Goal: Information Seeking & Learning: Learn about a topic

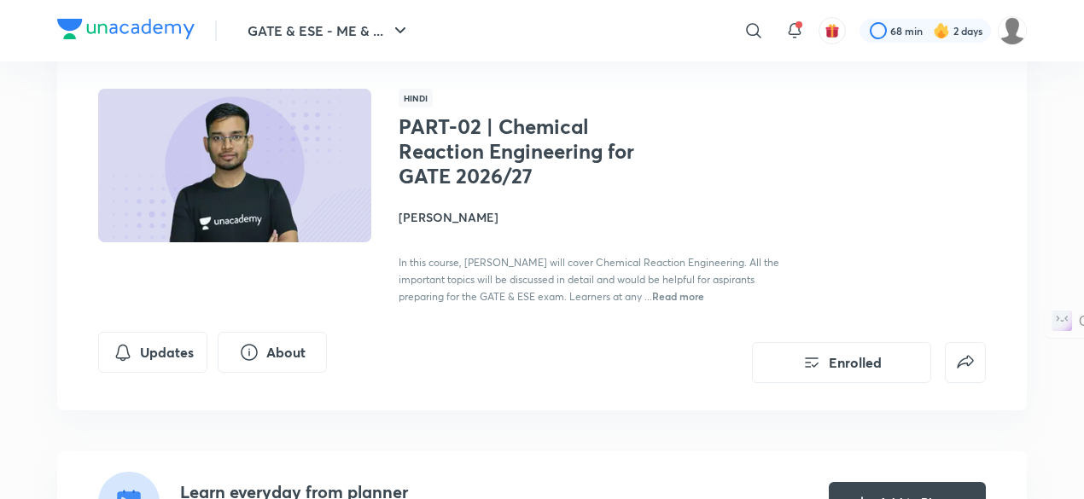
scroll to position [88, 0]
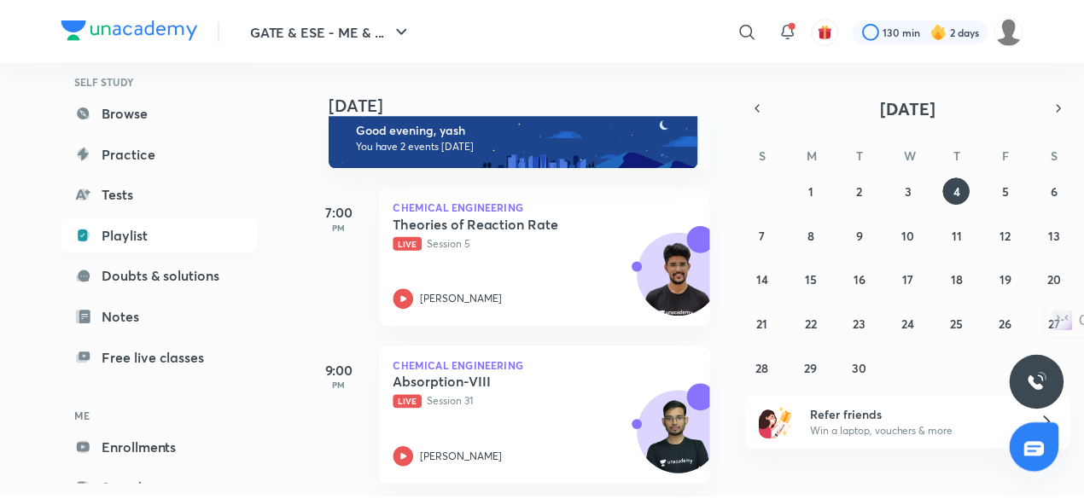
scroll to position [145, 0]
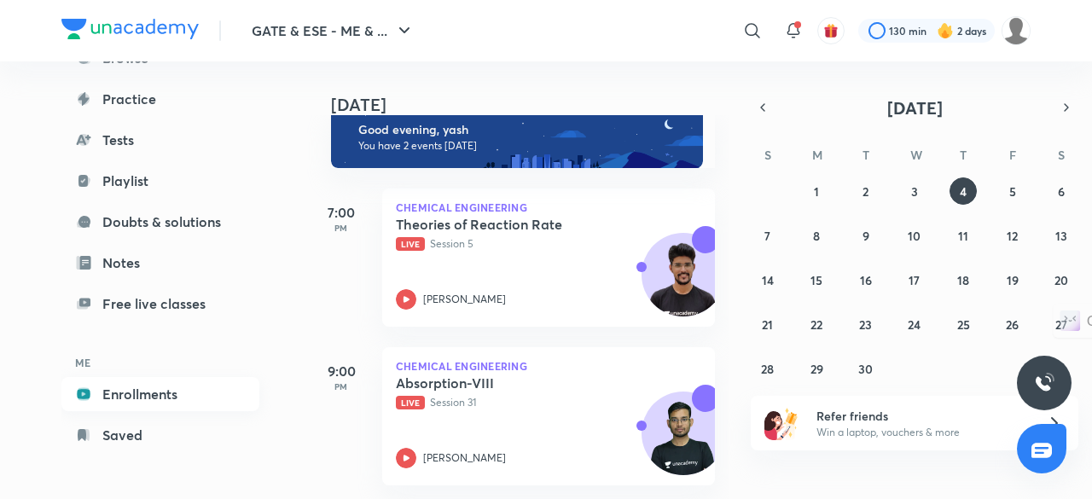
click at [164, 392] on link "Enrollments" at bounding box center [160, 394] width 198 height 34
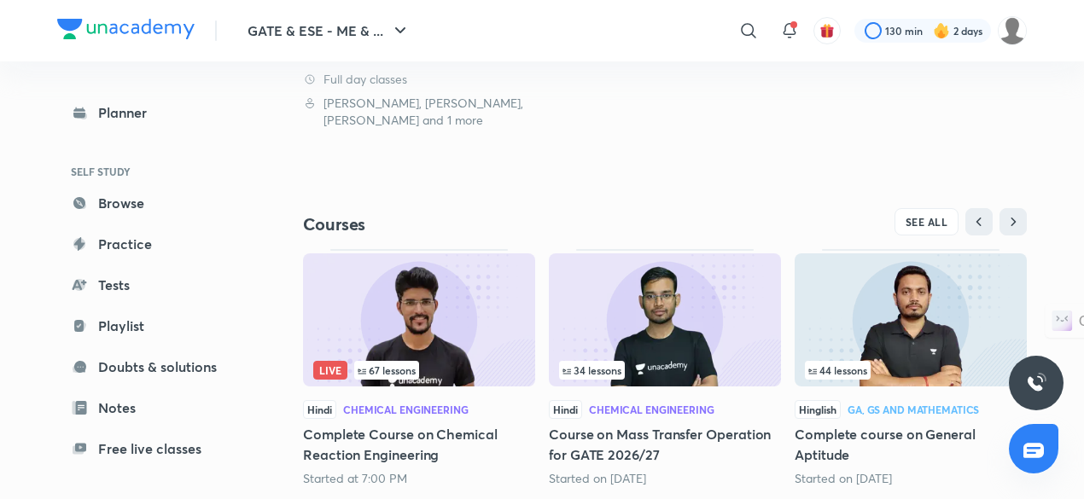
scroll to position [500, 0]
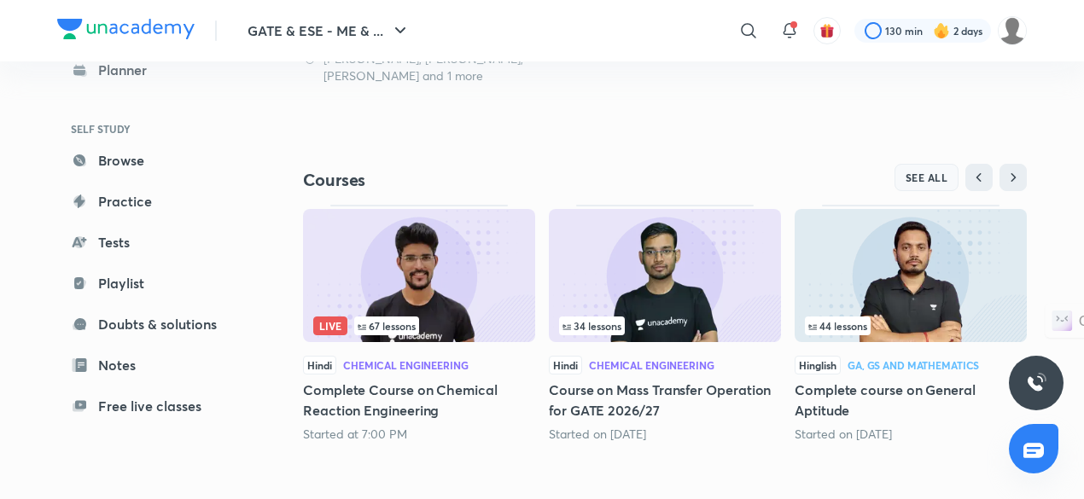
click at [922, 172] on span "SEE ALL" at bounding box center [926, 178] width 43 height 12
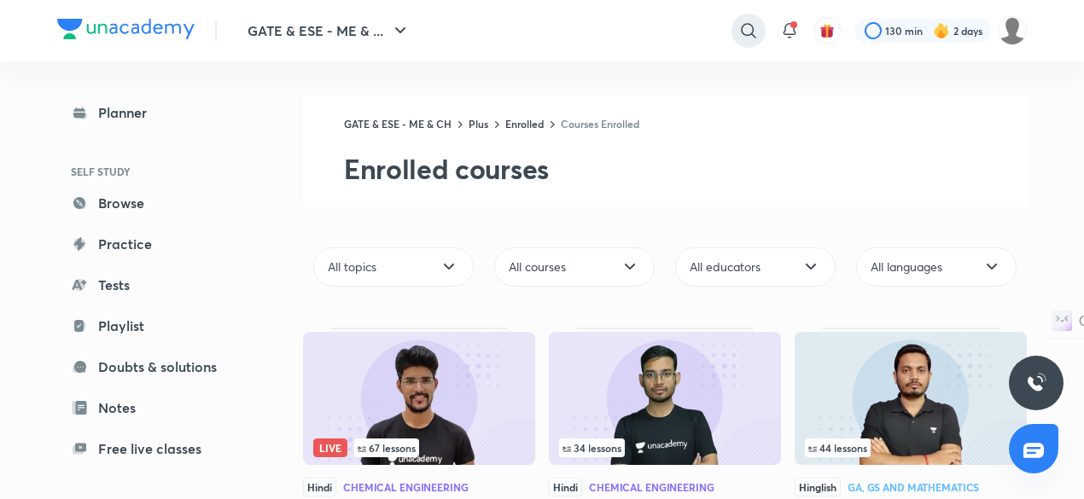
click at [751, 28] on icon at bounding box center [748, 30] width 20 height 20
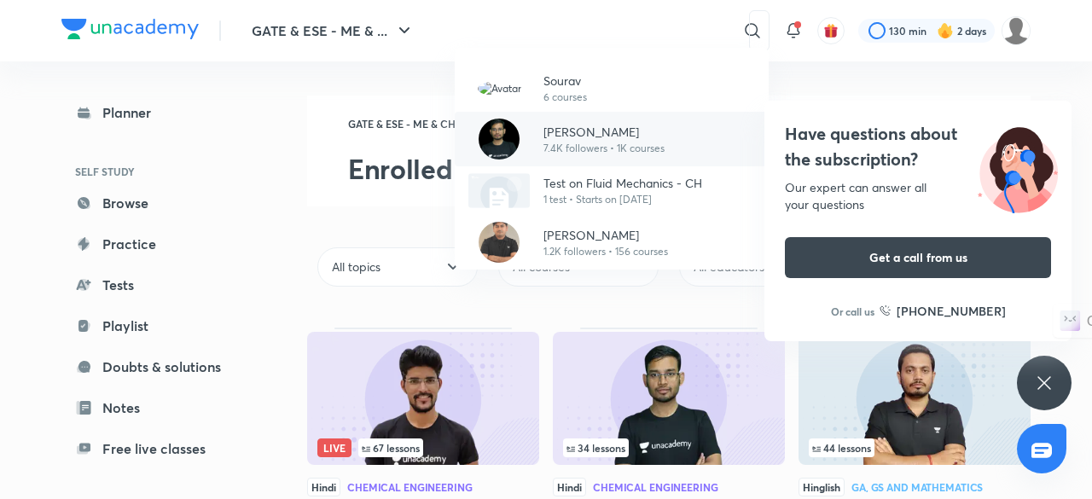
click at [616, 148] on p "7.4K followers • 1K courses" at bounding box center [604, 148] width 121 height 15
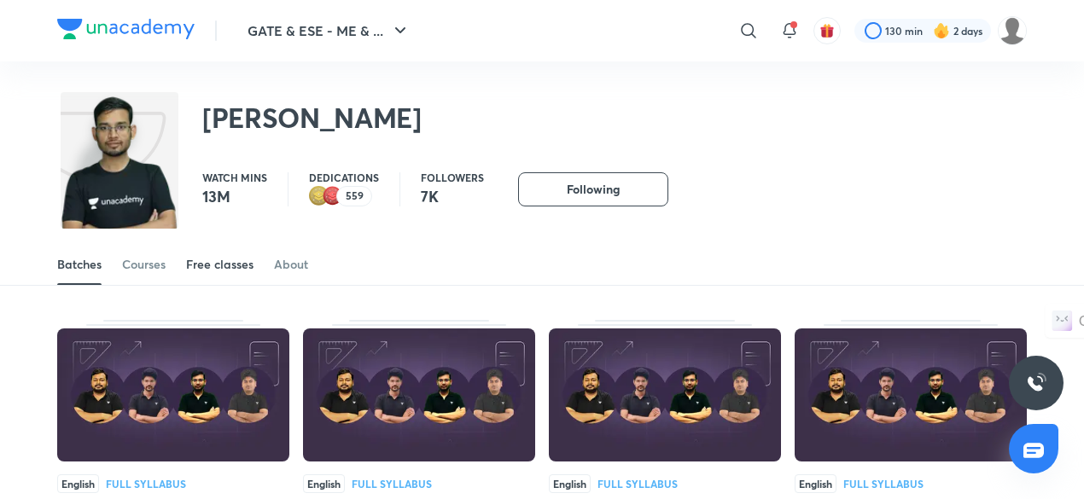
click at [247, 265] on div "Free classes" at bounding box center [219, 264] width 67 height 17
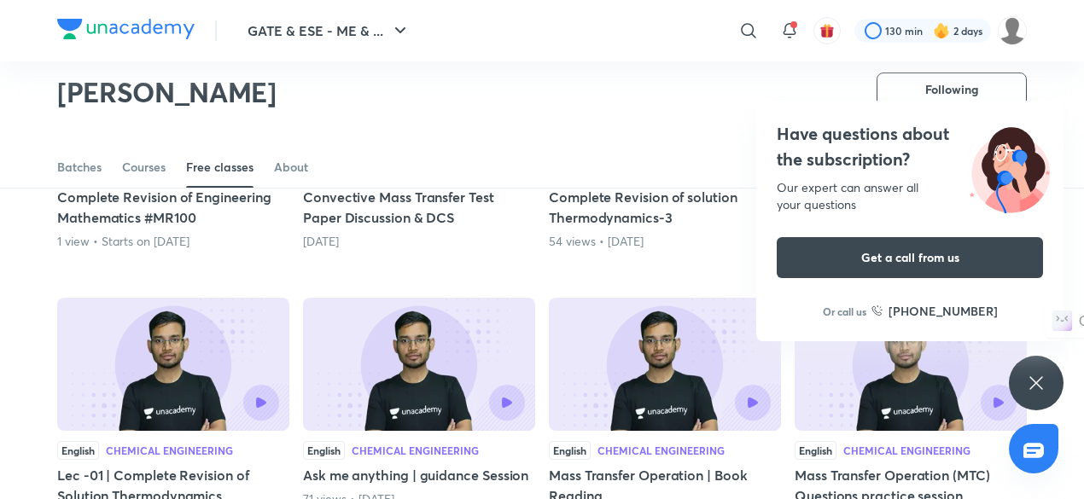
scroll to position [311, 0]
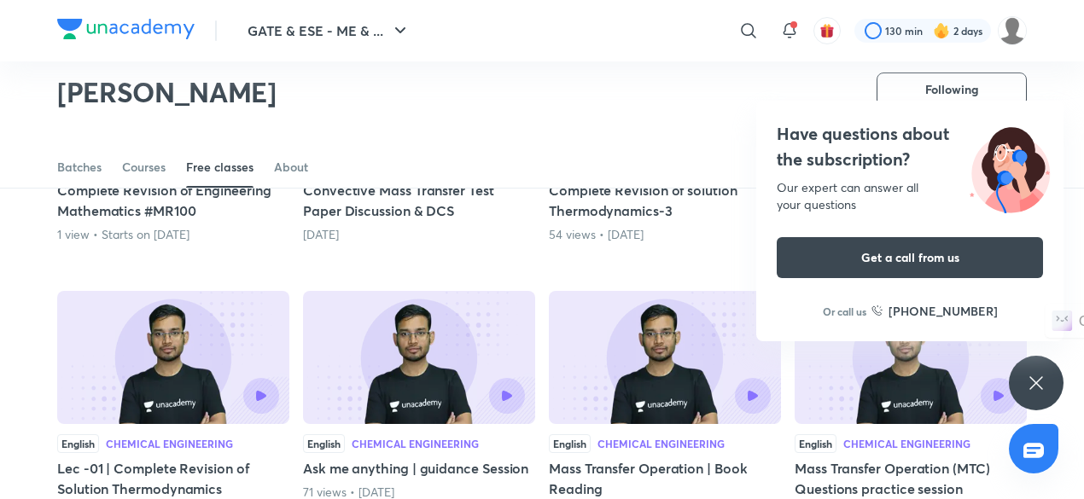
click at [1038, 380] on icon at bounding box center [1036, 383] width 20 height 20
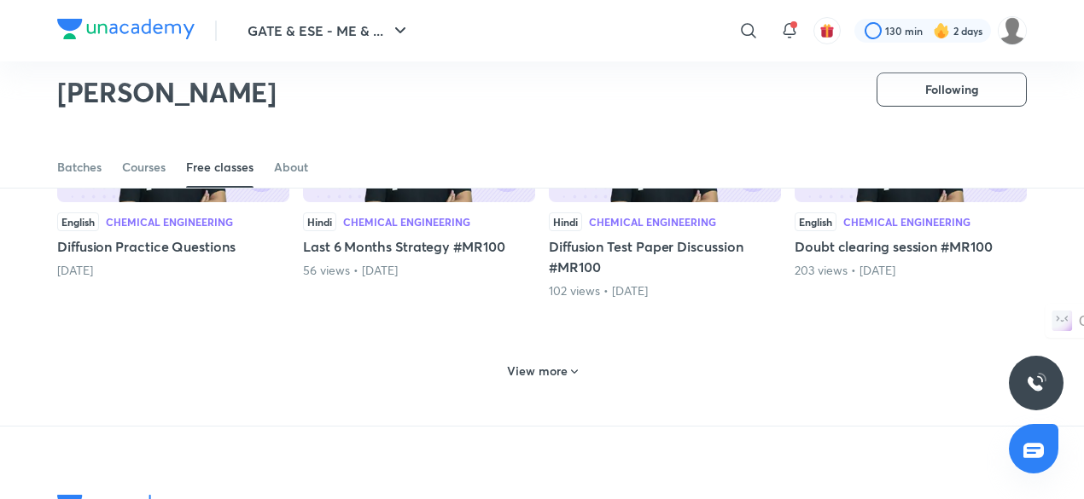
scroll to position [811, 0]
click at [567, 365] on icon at bounding box center [574, 372] width 14 height 14
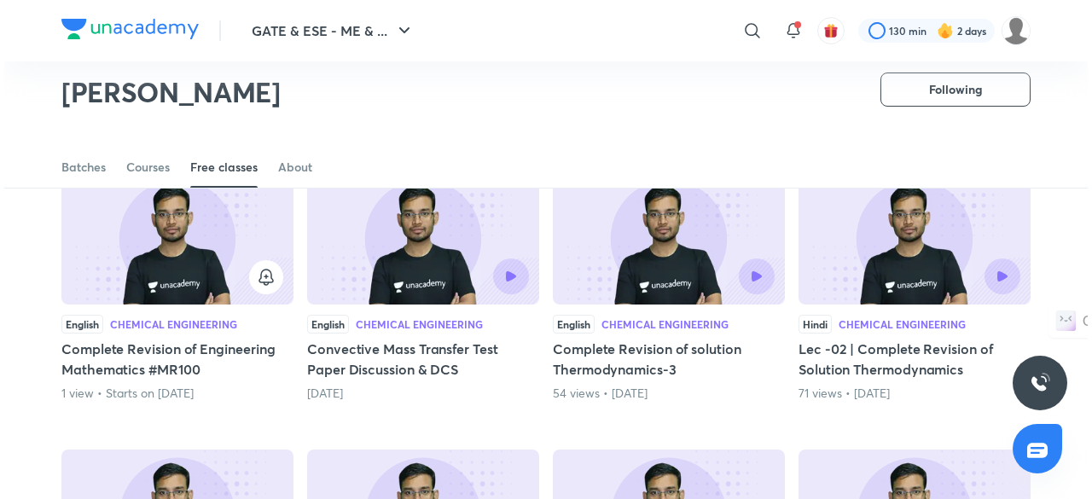
scroll to position [0, 0]
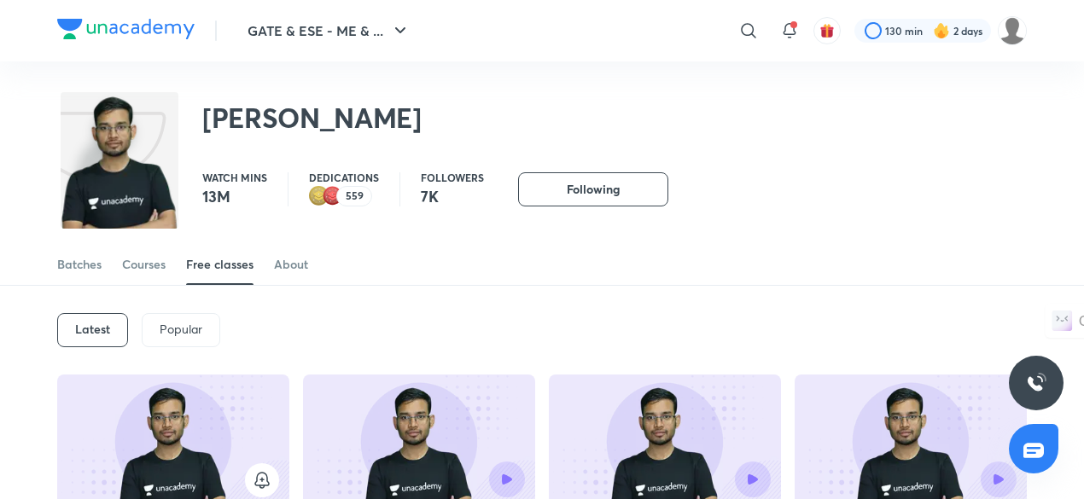
click at [366, 191] on div "559" at bounding box center [354, 196] width 36 height 20
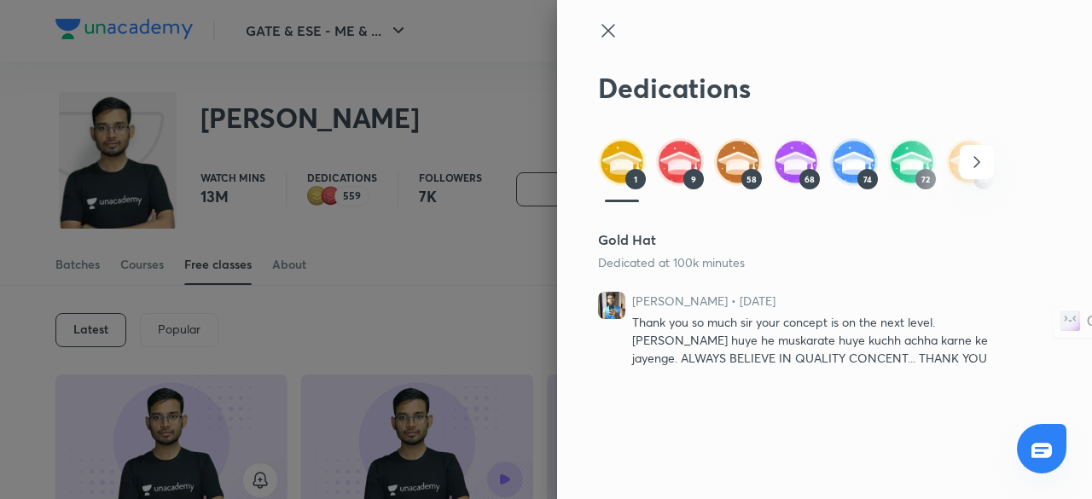
click at [982, 159] on icon "button" at bounding box center [977, 162] width 20 height 20
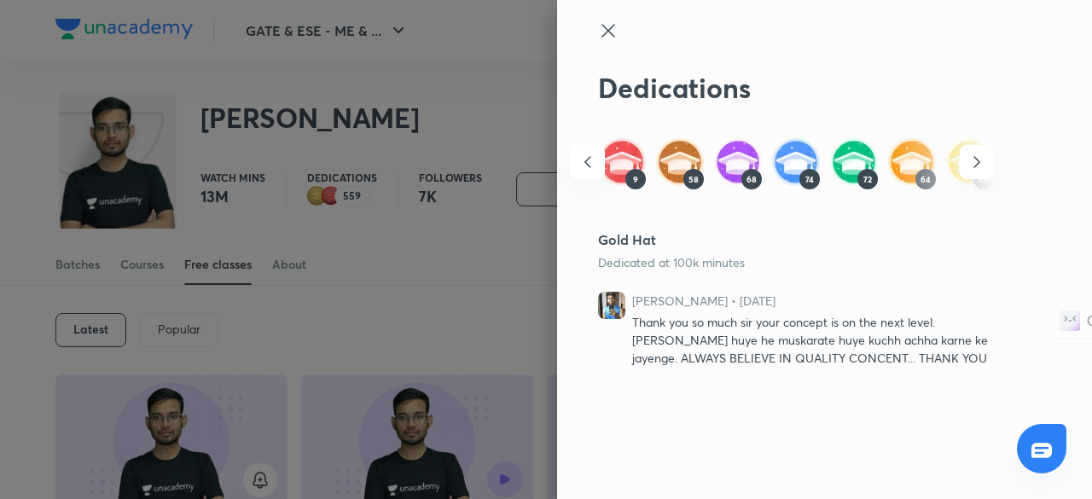
click at [982, 159] on icon "button" at bounding box center [977, 162] width 20 height 20
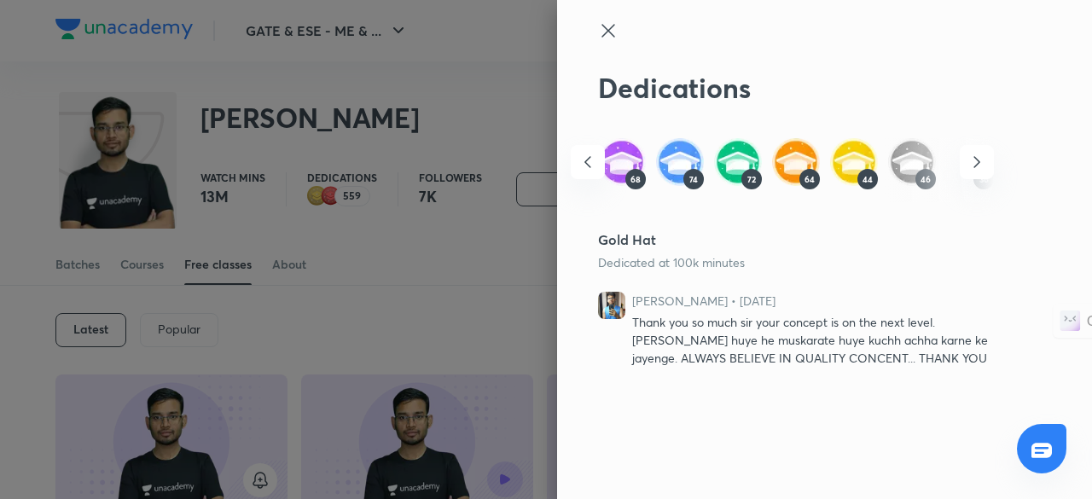
click at [982, 159] on icon "button" at bounding box center [977, 162] width 20 height 20
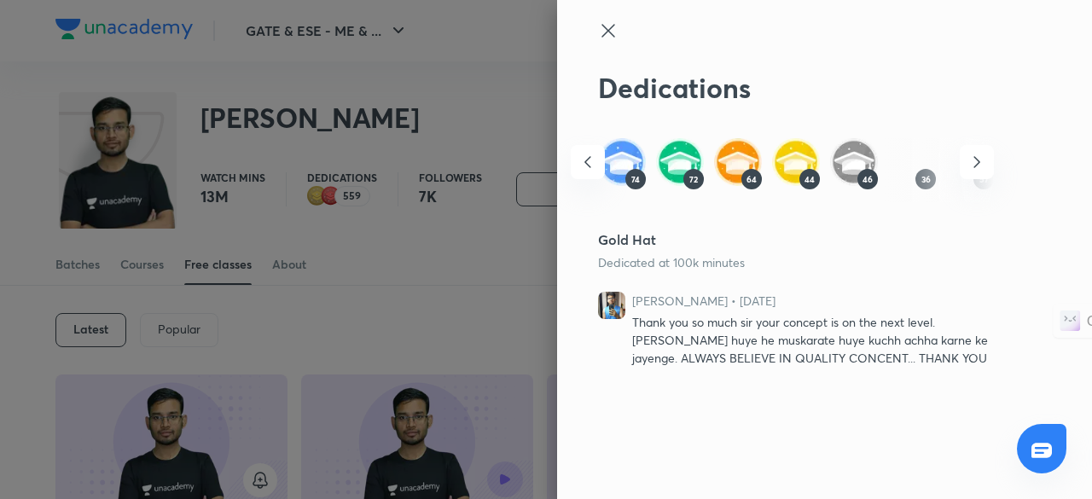
click at [982, 159] on icon "button" at bounding box center [977, 162] width 20 height 20
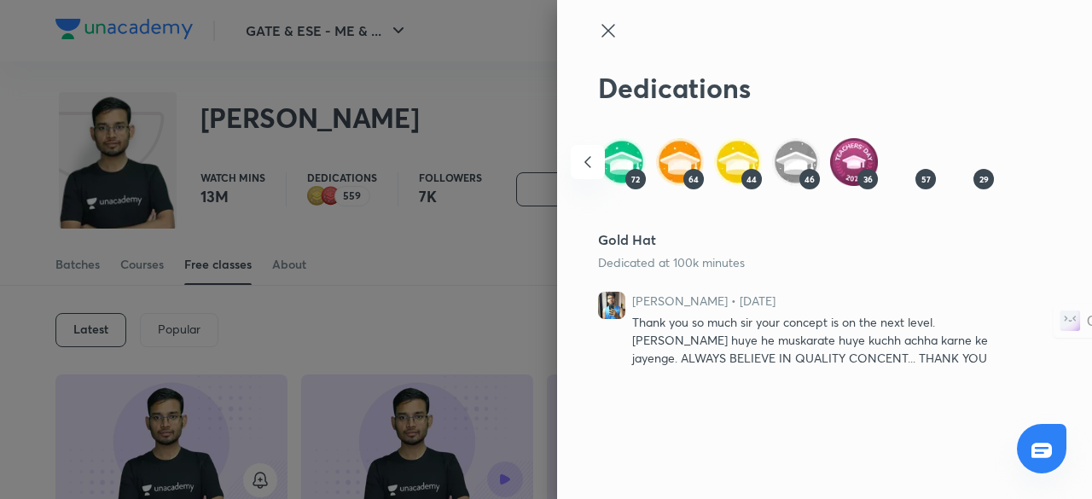
click at [704, 159] on div "1 9 58 68 74 72 64 44 46 36 57 29" at bounding box center [506, 169] width 396 height 63
click at [982, 159] on img at bounding box center [970, 162] width 48 height 48
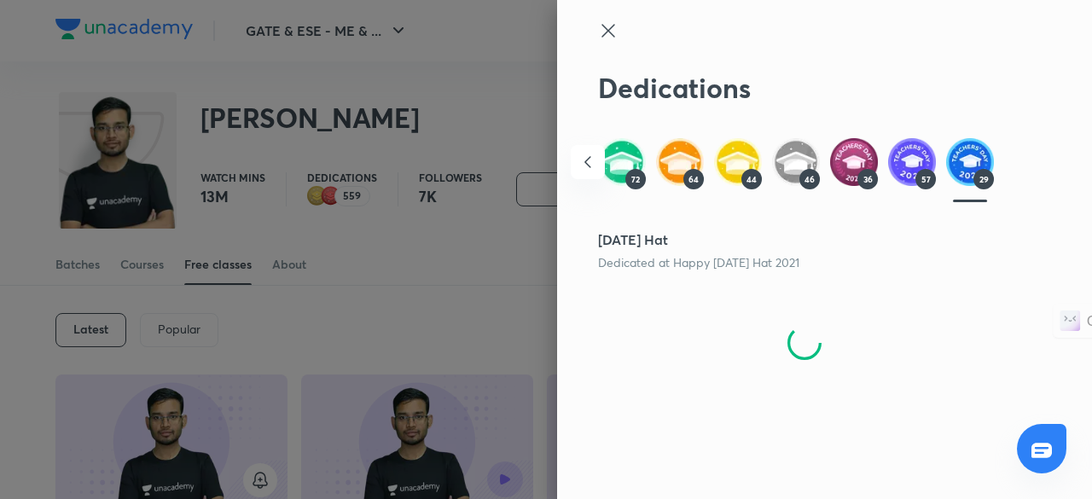
click at [982, 159] on img at bounding box center [970, 162] width 48 height 48
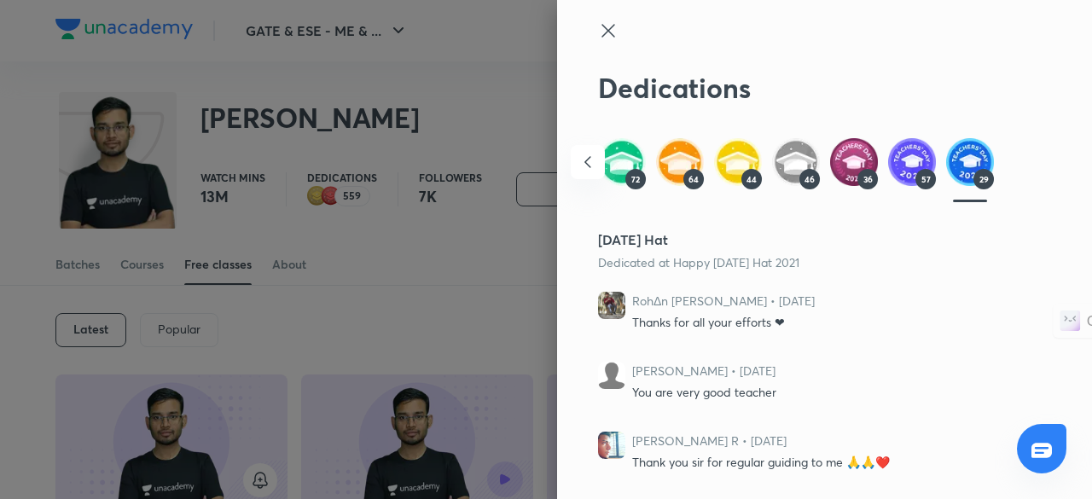
click at [580, 170] on icon "button" at bounding box center [588, 162] width 20 height 20
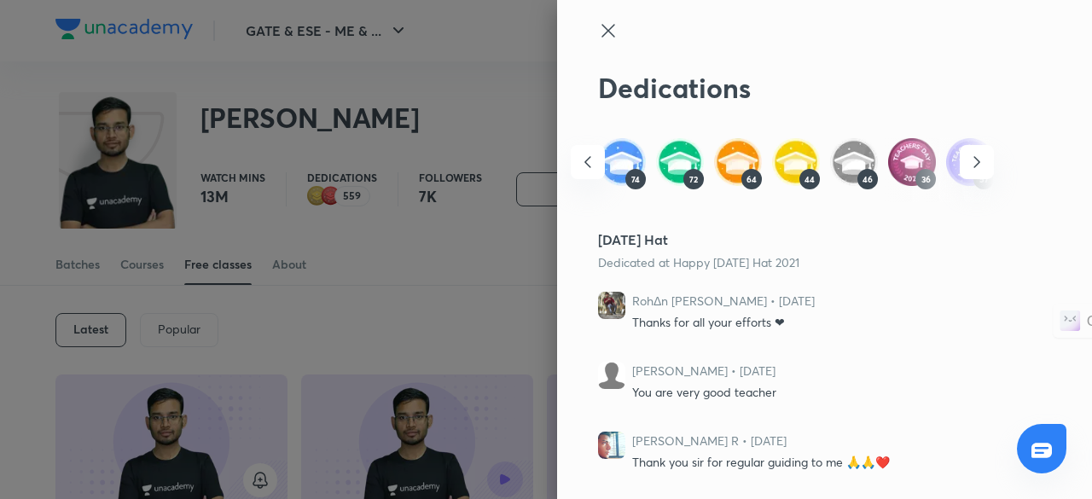
click at [580, 170] on icon "button" at bounding box center [588, 162] width 20 height 20
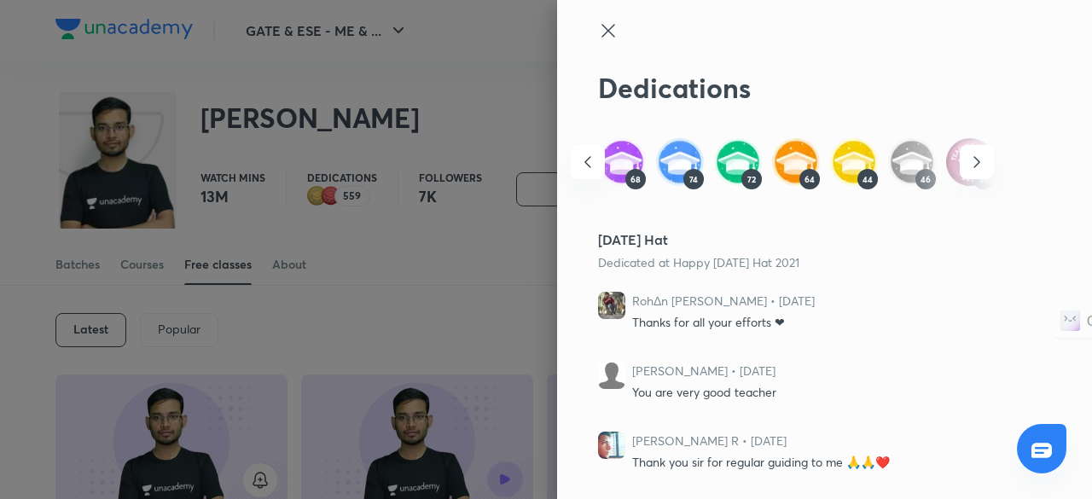
click at [580, 170] on icon "button" at bounding box center [588, 162] width 20 height 20
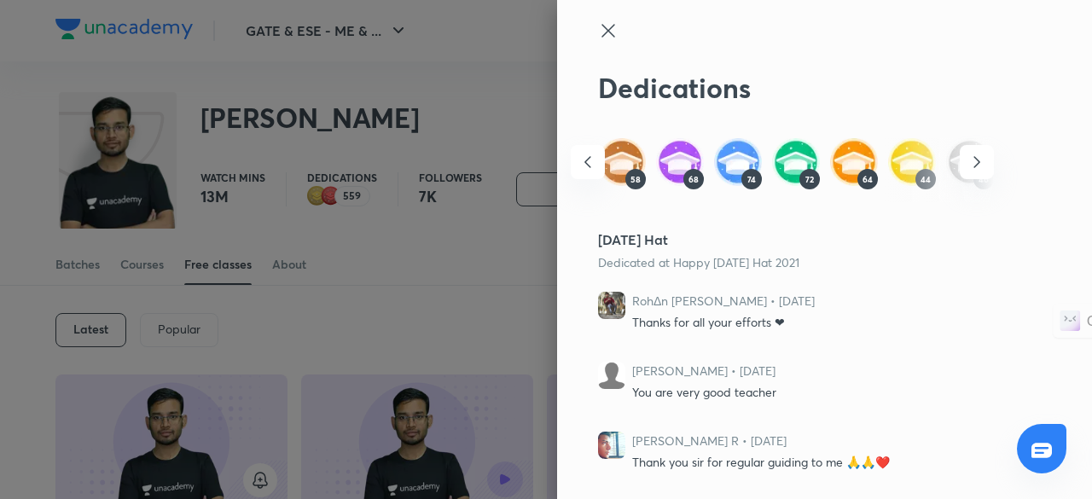
click at [580, 170] on icon "button" at bounding box center [588, 162] width 20 height 20
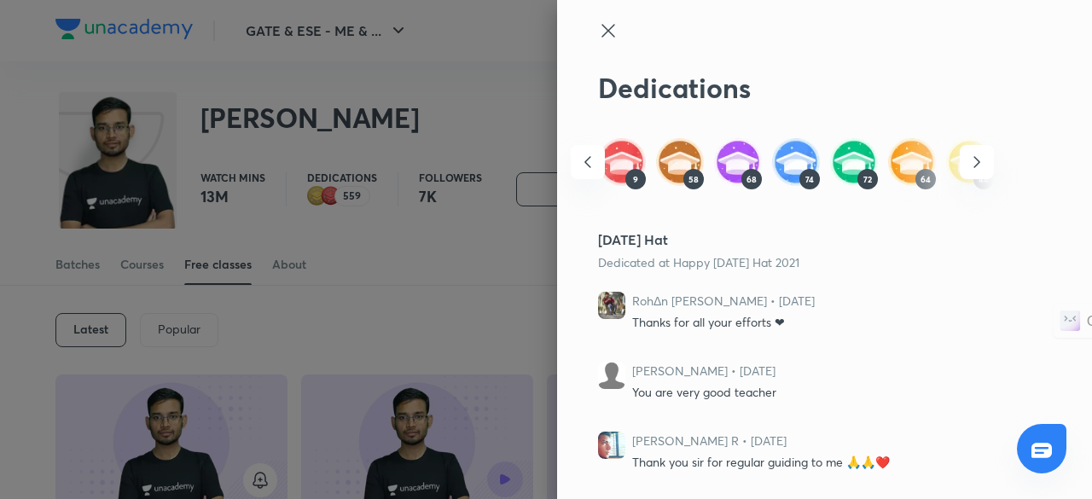
click at [580, 170] on icon "button" at bounding box center [588, 162] width 20 height 20
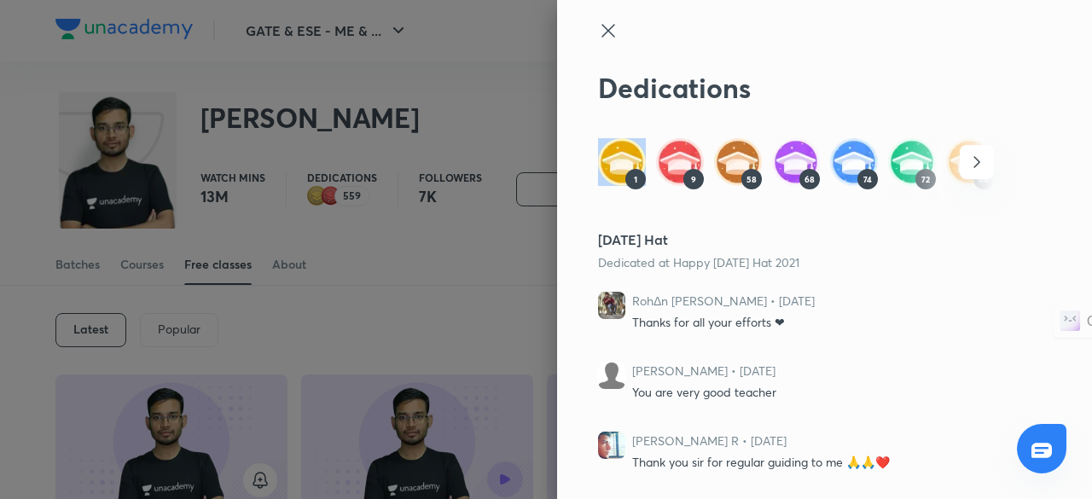
click at [585, 170] on div "1 9 58 68 74 72 64 44 46 36 57 29" at bounding box center [790, 169] width 410 height 63
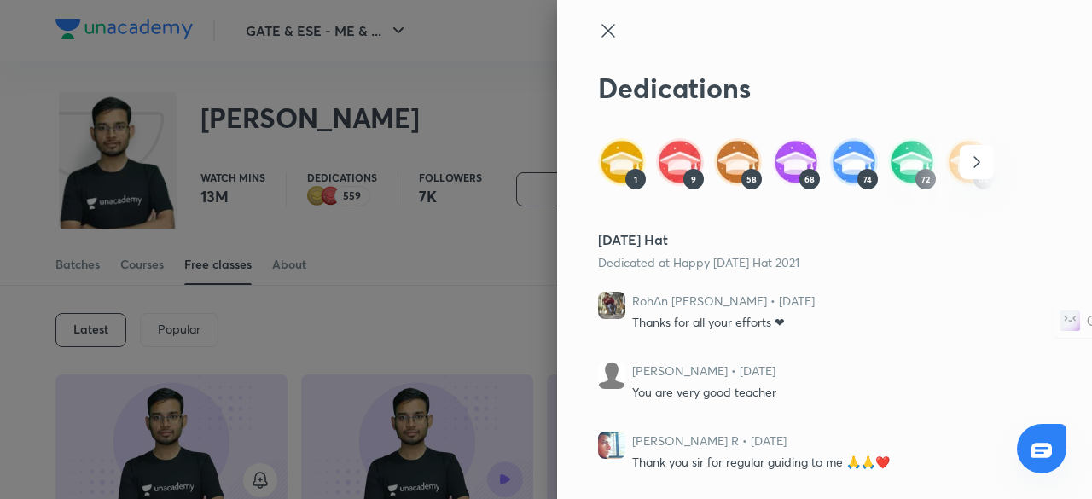
click at [634, 177] on span "1" at bounding box center [635, 179] width 3 height 10
click at [684, 178] on div "9" at bounding box center [694, 179] width 20 height 20
click at [598, 33] on icon at bounding box center [608, 30] width 20 height 20
